Goal: Information Seeking & Learning: Check status

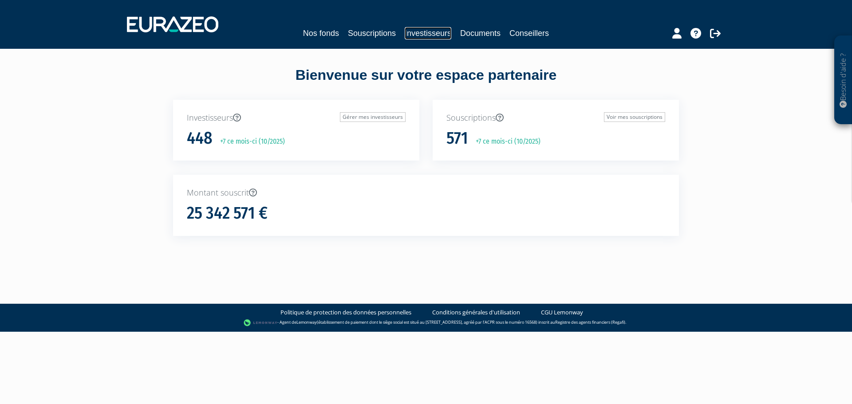
click at [412, 35] on link "Investisseurs" at bounding box center [428, 33] width 47 height 12
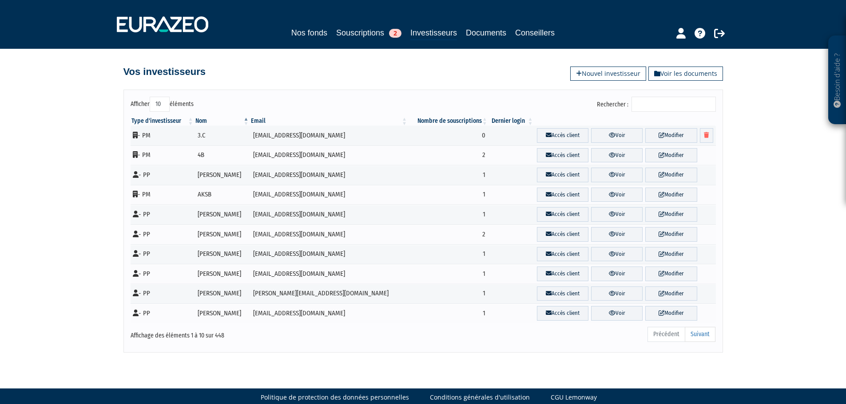
click at [657, 108] on input "Rechercher :" at bounding box center [673, 104] width 84 height 15
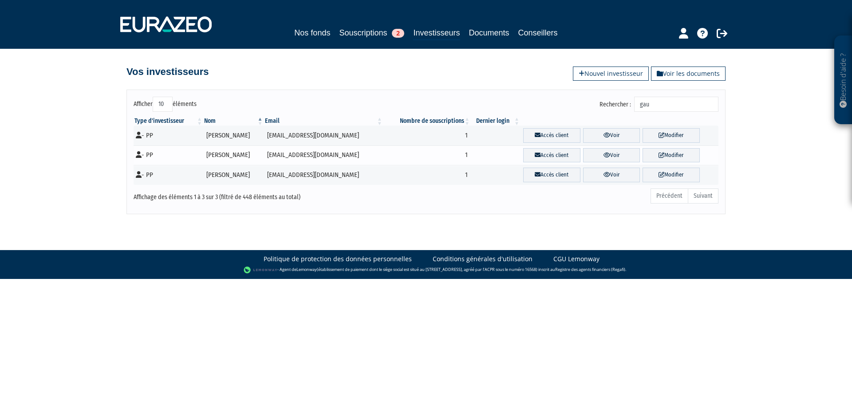
type input "gau"
click at [381, 151] on td "mfg.carville@gmail.com" at bounding box center [323, 156] width 119 height 20
click at [625, 148] on link "Voir" at bounding box center [611, 155] width 57 height 15
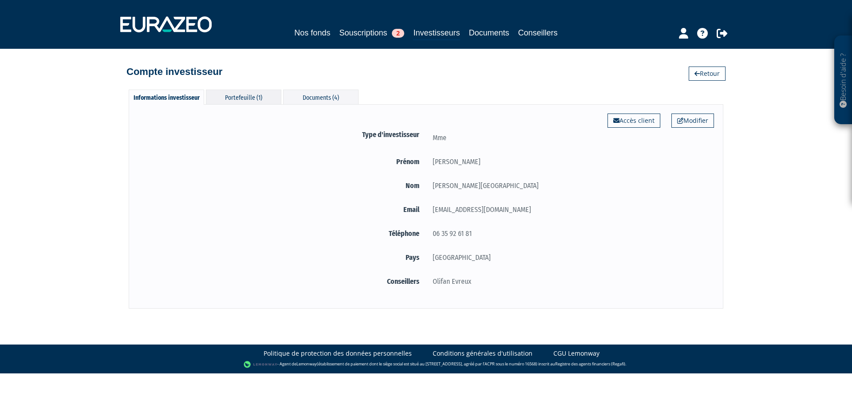
click at [263, 99] on div "Portefeuille (1)" at bounding box center [243, 97] width 75 height 15
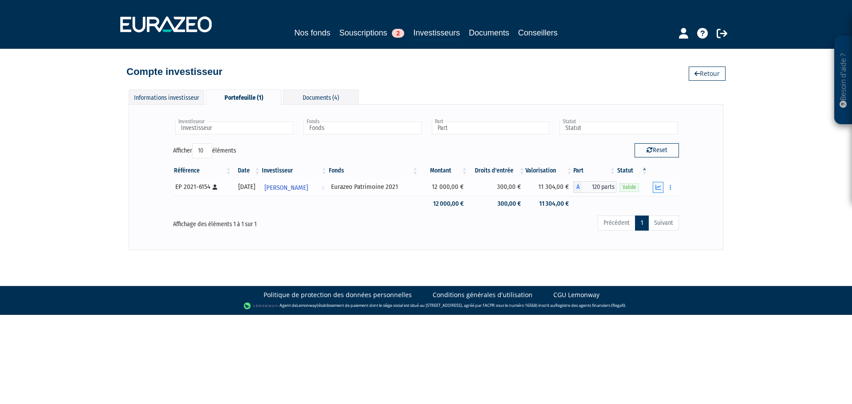
click at [658, 187] on icon "button" at bounding box center [659, 188] width 6 height 6
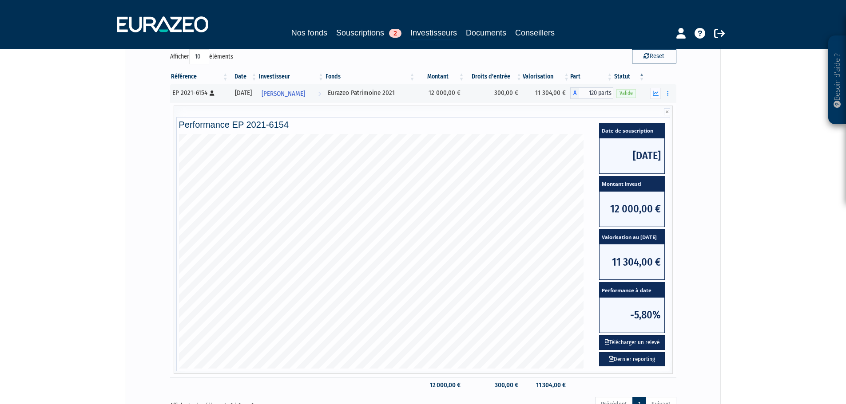
scroll to position [99, 0]
